Goal: Information Seeking & Learning: Learn about a topic

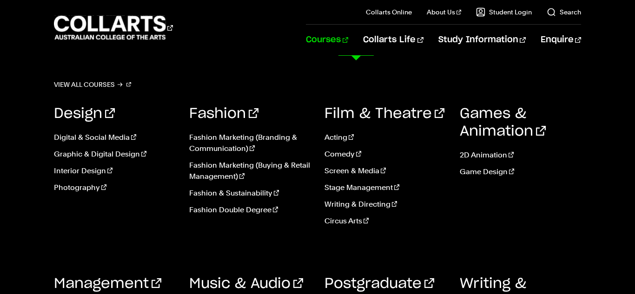
scroll to position [88, 0]
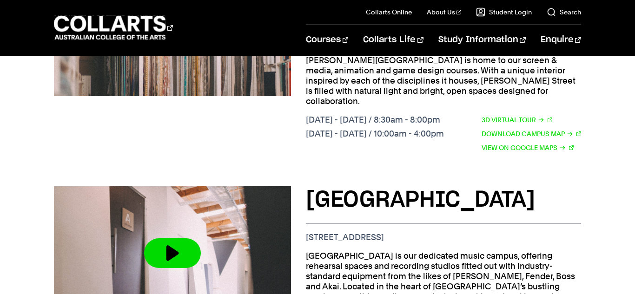
scroll to position [932, 0]
drag, startPoint x: 447, startPoint y: 147, endPoint x: 307, endPoint y: 143, distance: 140.5
click at [307, 232] on p "[STREET_ADDRESS]" at bounding box center [443, 237] width 275 height 10
copy p "[STREET_ADDRESS]"
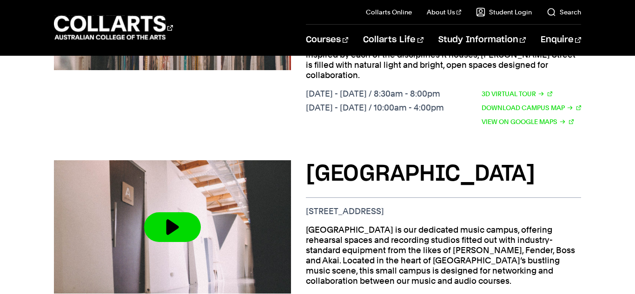
scroll to position [958, 0]
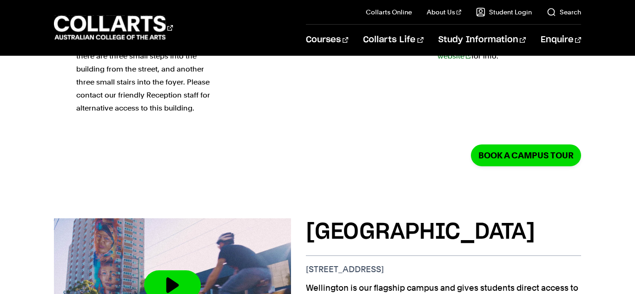
scroll to position [398, 0]
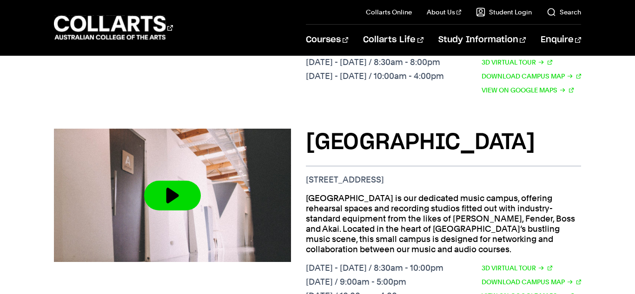
scroll to position [988, 0]
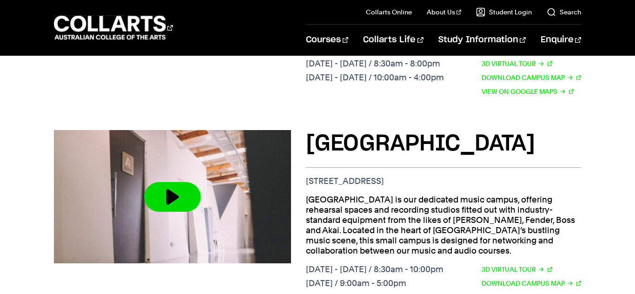
click at [528, 292] on link "View on Google Maps" at bounding box center [528, 297] width 92 height 10
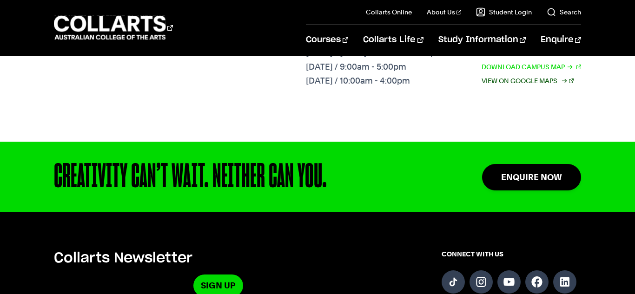
scroll to position [1210, 0]
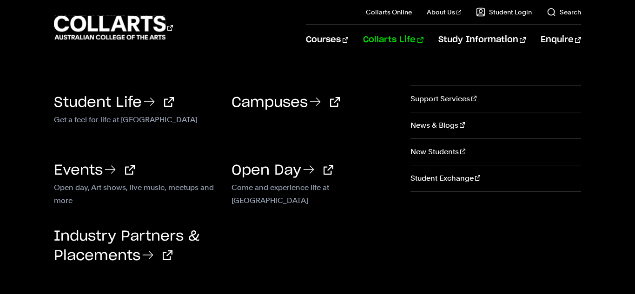
click at [423, 41] on link "Collarts Life" at bounding box center [393, 40] width 60 height 31
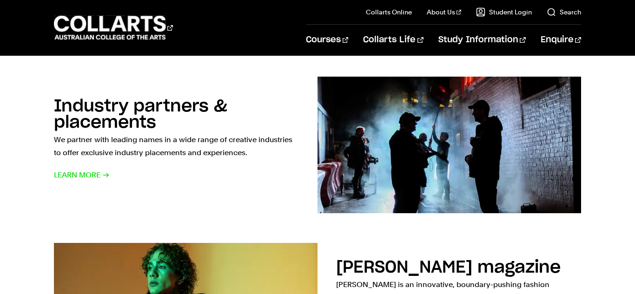
scroll to position [853, 0]
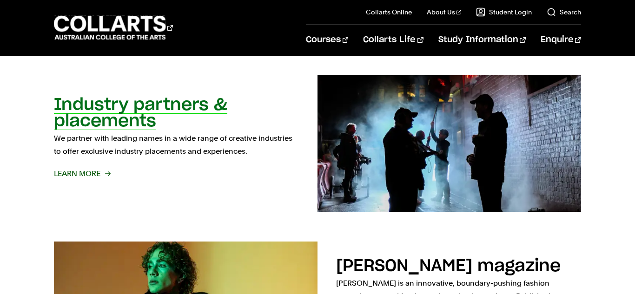
click at [139, 149] on p "We partner with leading names in a wide range of creative industries to offer e…" at bounding box center [176, 145] width 245 height 26
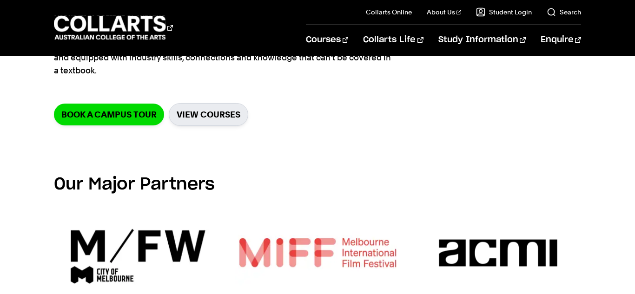
scroll to position [146, 0]
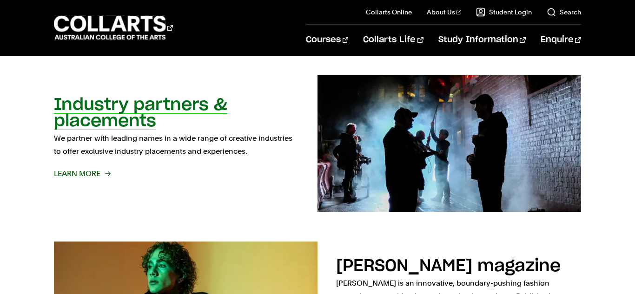
click at [202, 204] on link "Industry partners & placements We partner with leading names in a wide range of…" at bounding box center [317, 143] width 527 height 137
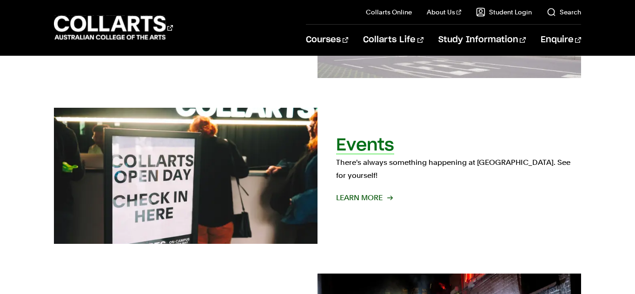
scroll to position [652, 0]
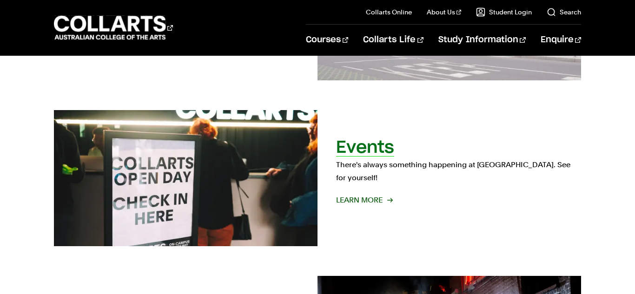
click at [336, 197] on span "Learn More" at bounding box center [364, 200] width 56 height 13
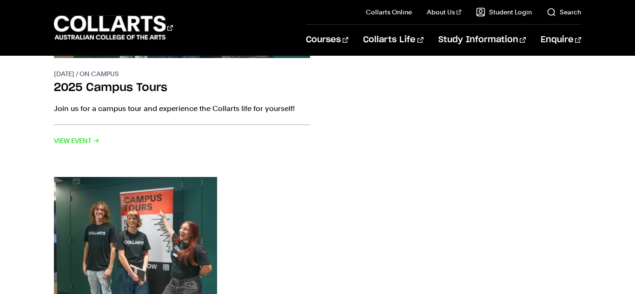
scroll to position [302, 0]
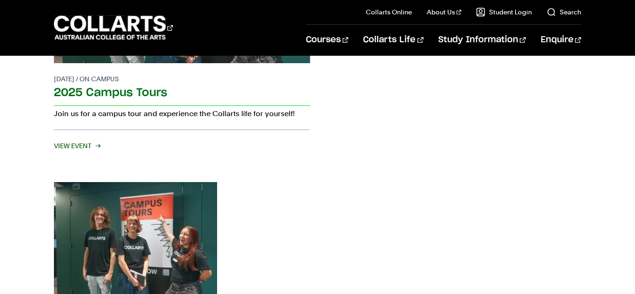
click at [83, 145] on span "View Event" at bounding box center [77, 145] width 46 height 13
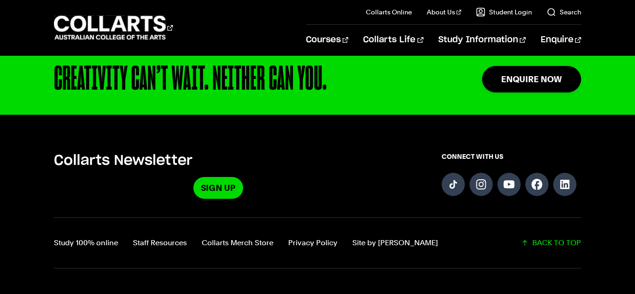
scroll to position [783, 0]
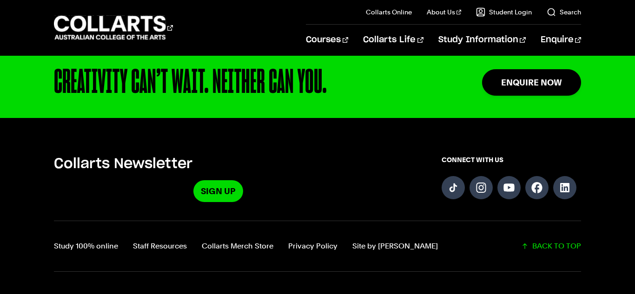
click at [292, 15] on div "Courses" at bounding box center [173, 27] width 238 height 27
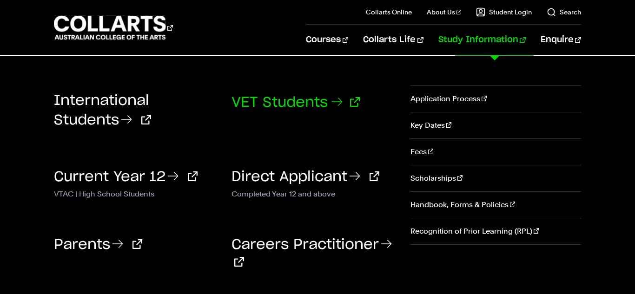
click at [289, 101] on link "VET Students" at bounding box center [296, 103] width 128 height 14
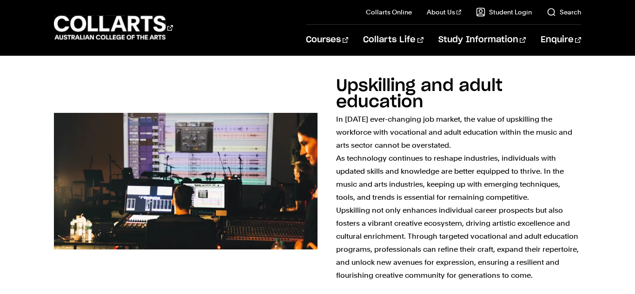
scroll to position [897, 0]
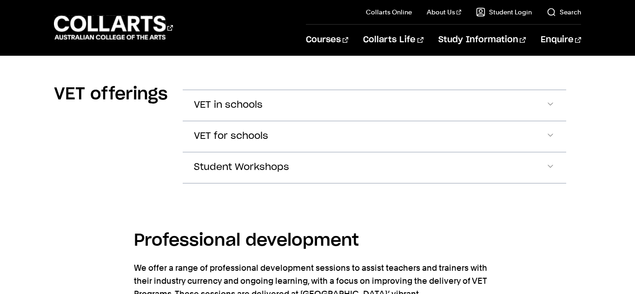
click at [289, 102] on button "VET in schools" at bounding box center [375, 105] width 384 height 31
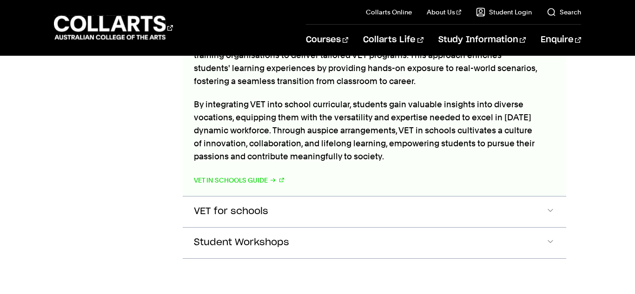
scroll to position [1375, 0]
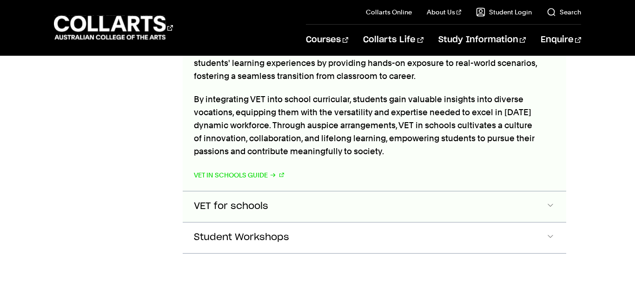
click at [277, 192] on button "VET for schools" at bounding box center [375, 207] width 384 height 31
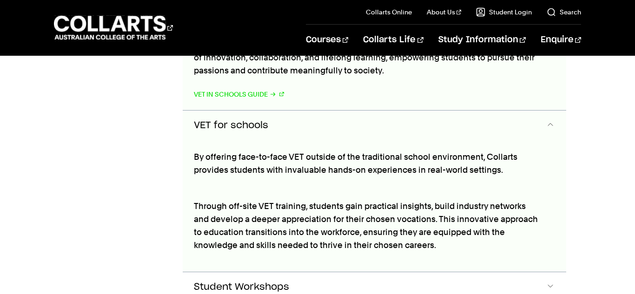
scroll to position [1470, 0]
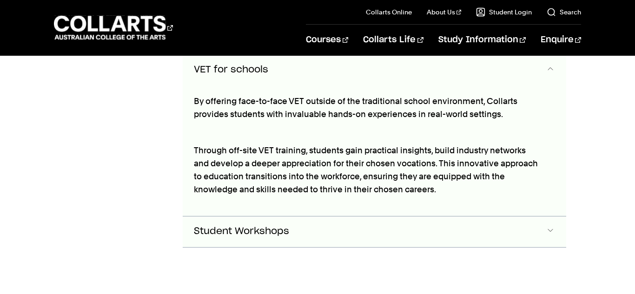
click at [266, 226] on span "Student Workshops" at bounding box center [241, 231] width 95 height 11
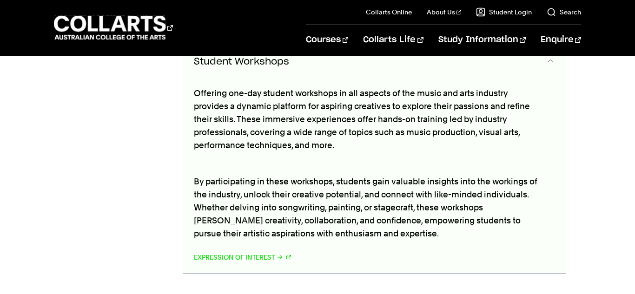
scroll to position [1685, 0]
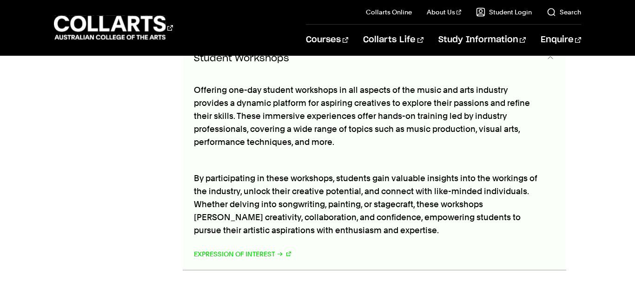
click at [335, 140] on div "Offering one-day student workshops in all aspects of the music and arts industr…" at bounding box center [366, 172] width 367 height 196
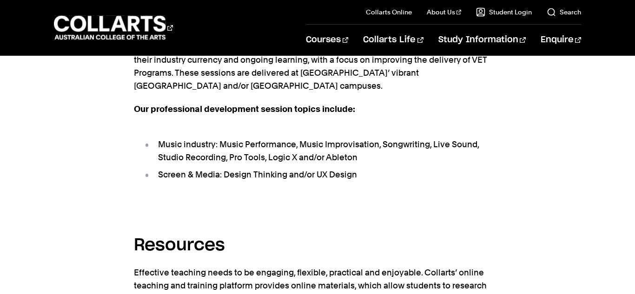
scroll to position [2003, 0]
